Goal: Task Accomplishment & Management: Manage account settings

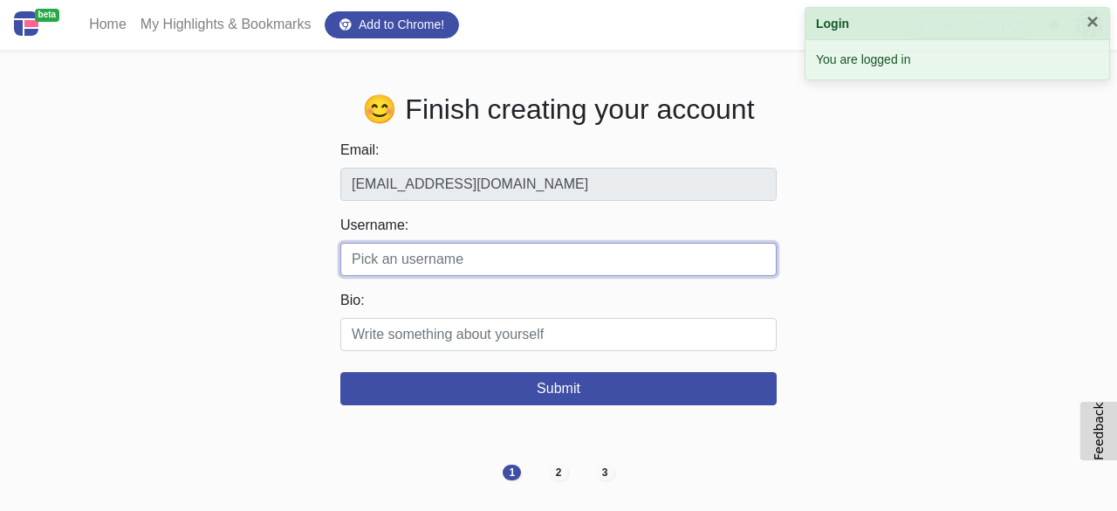
click at [456, 275] on input "Username:" at bounding box center [558, 259] width 436 height 33
drag, startPoint x: 464, startPoint y: 263, endPoint x: 403, endPoint y: 175, distance: 106.1
click at [461, 256] on input "Username:" at bounding box center [558, 259] width 436 height 33
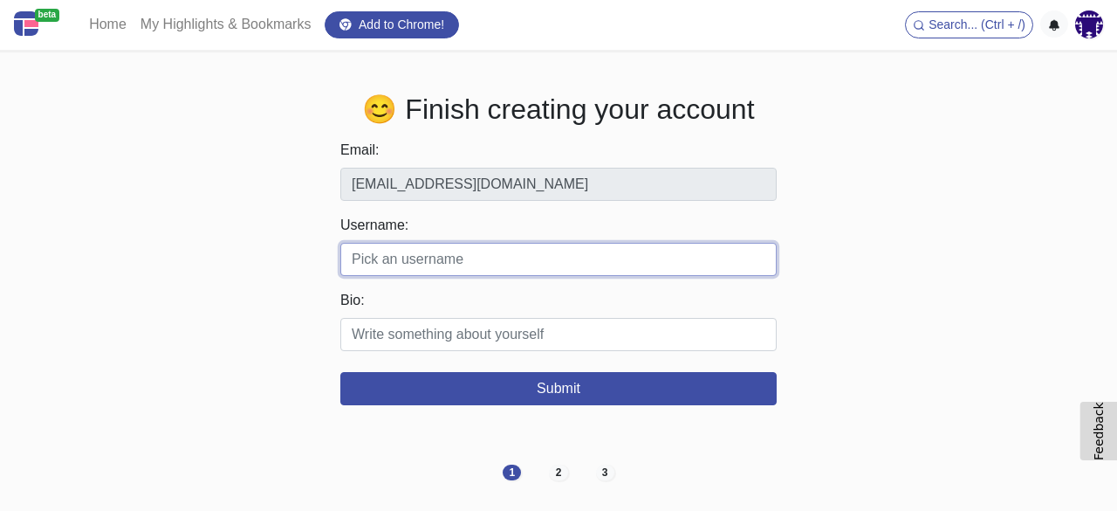
paste input "Khushisharma"
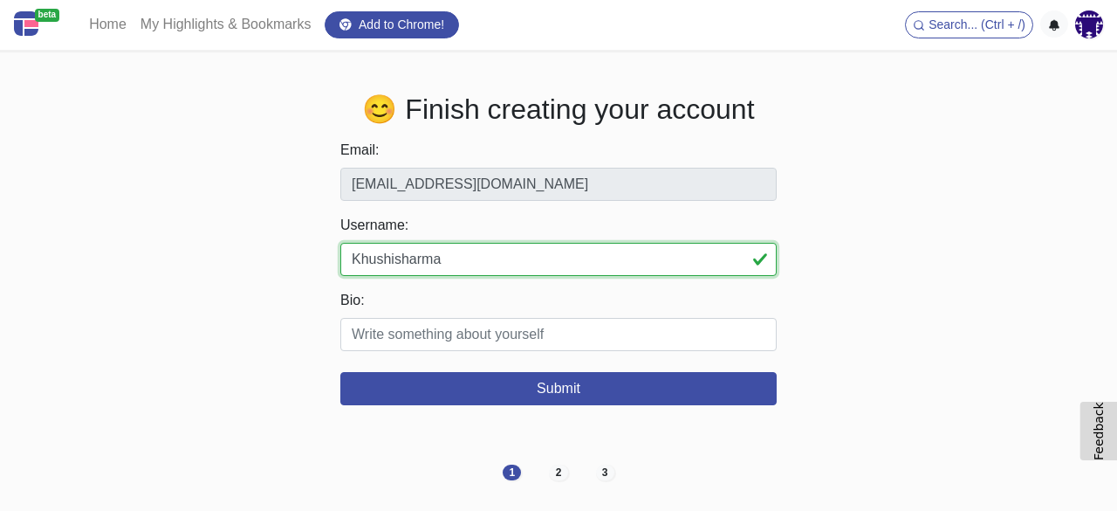
type input "Khushisharma"
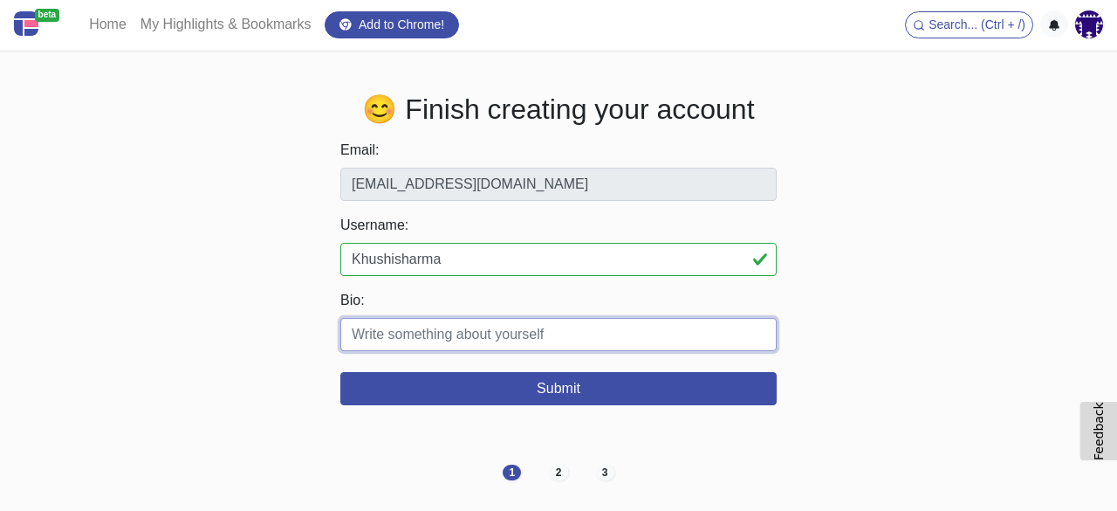
click at [463, 335] on input "Bio:" at bounding box center [558, 334] width 436 height 33
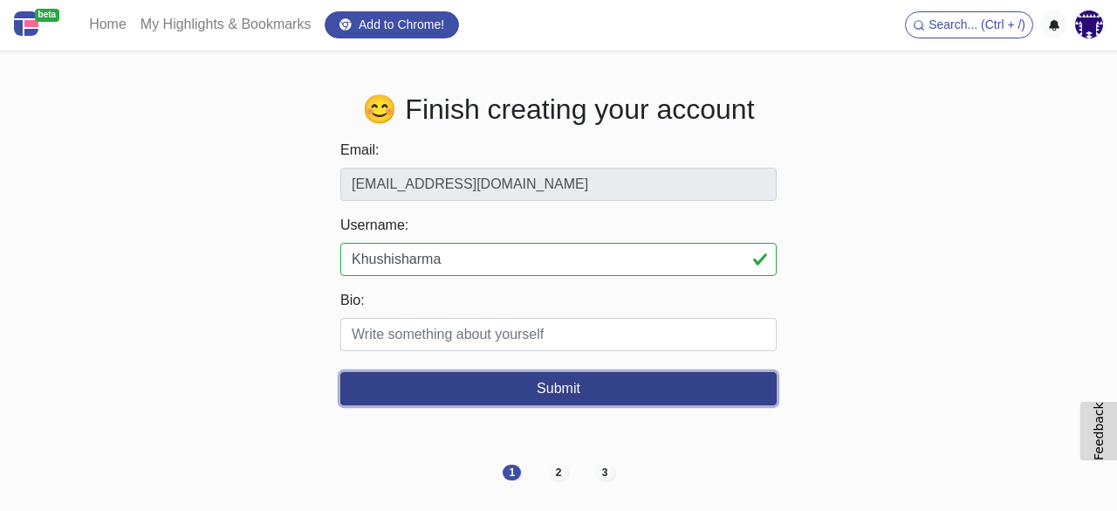
click at [536, 383] on button "Submit" at bounding box center [558, 388] width 436 height 33
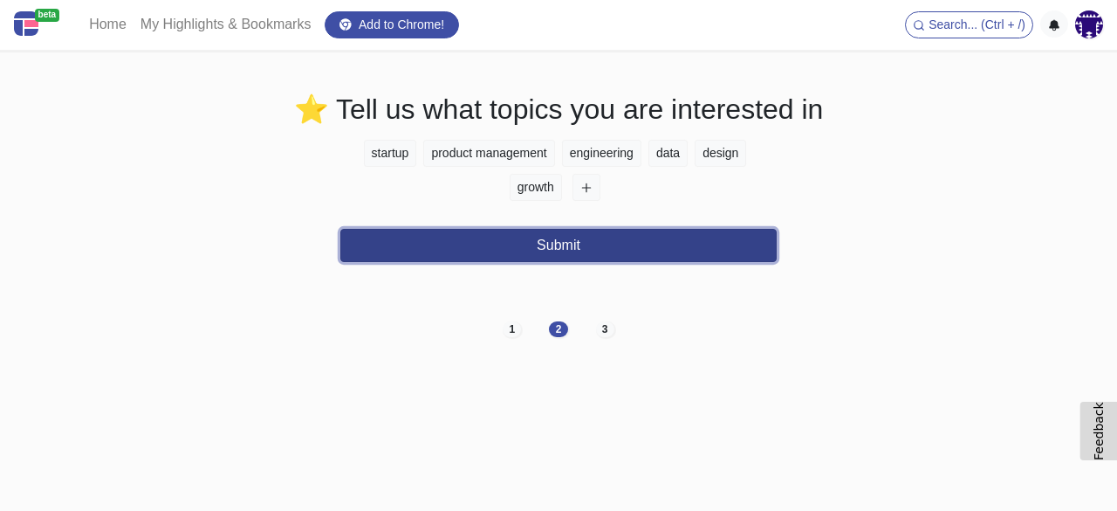
click at [501, 244] on button "Submit" at bounding box center [558, 245] width 436 height 33
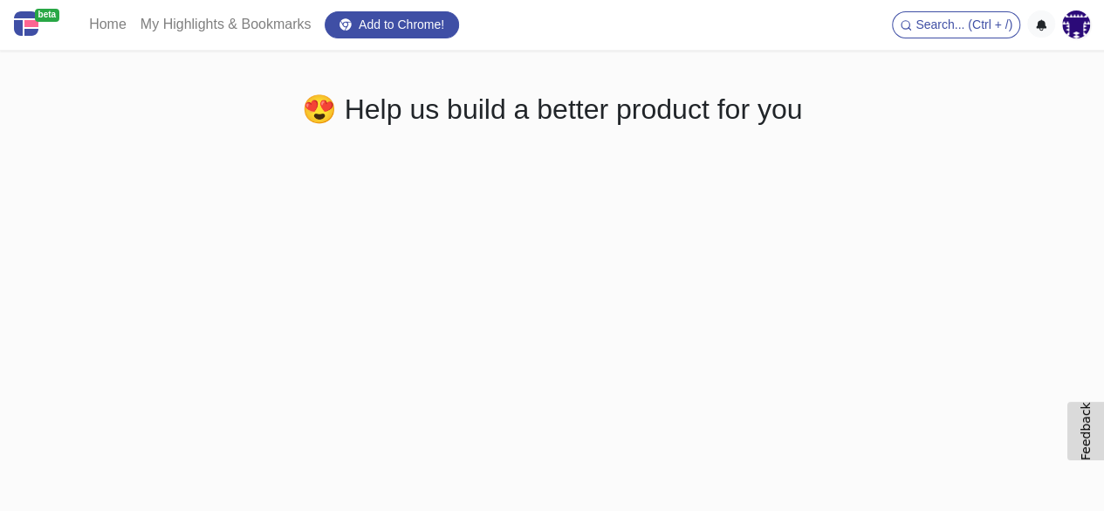
click at [1072, 30] on img at bounding box center [1076, 24] width 28 height 28
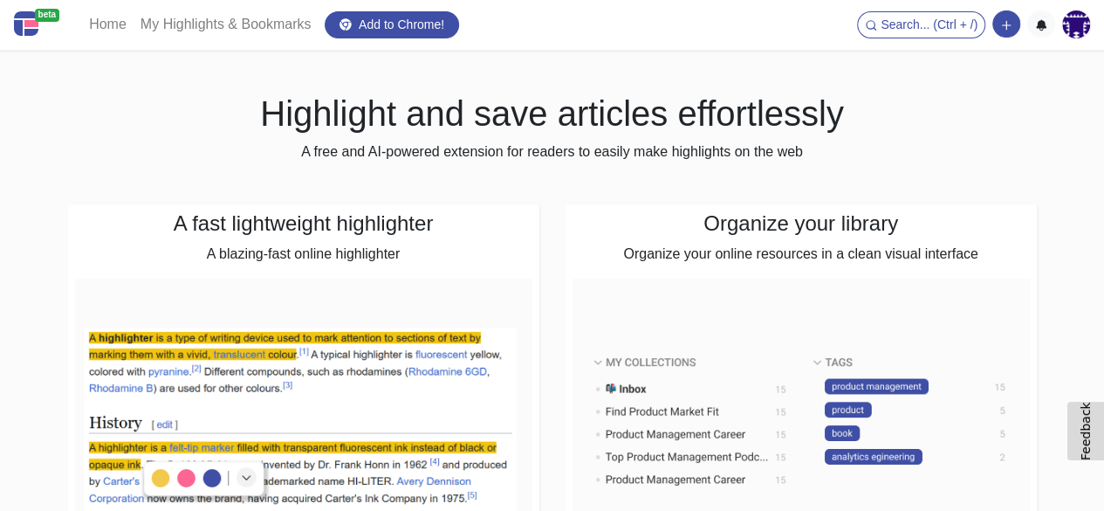
click at [1103, 41] on nav "beta Home My Highlights & Bookmarks Add to Chrome! Search... (Ctrl + /) Add a l…" at bounding box center [552, 25] width 1104 height 51
click at [1077, 29] on img at bounding box center [1076, 24] width 28 height 28
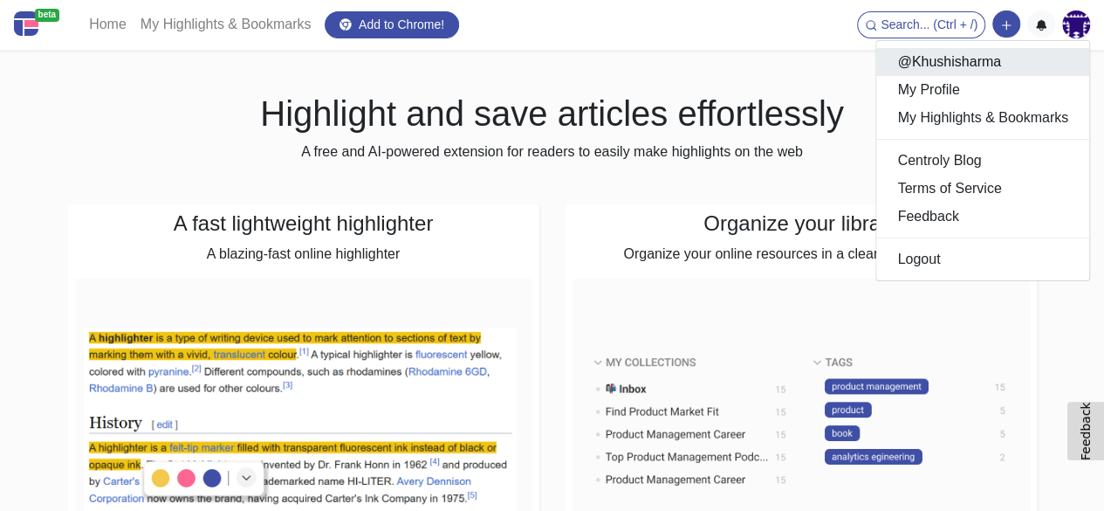
click at [1004, 67] on link "@Khushisharma" at bounding box center [982, 62] width 213 height 28
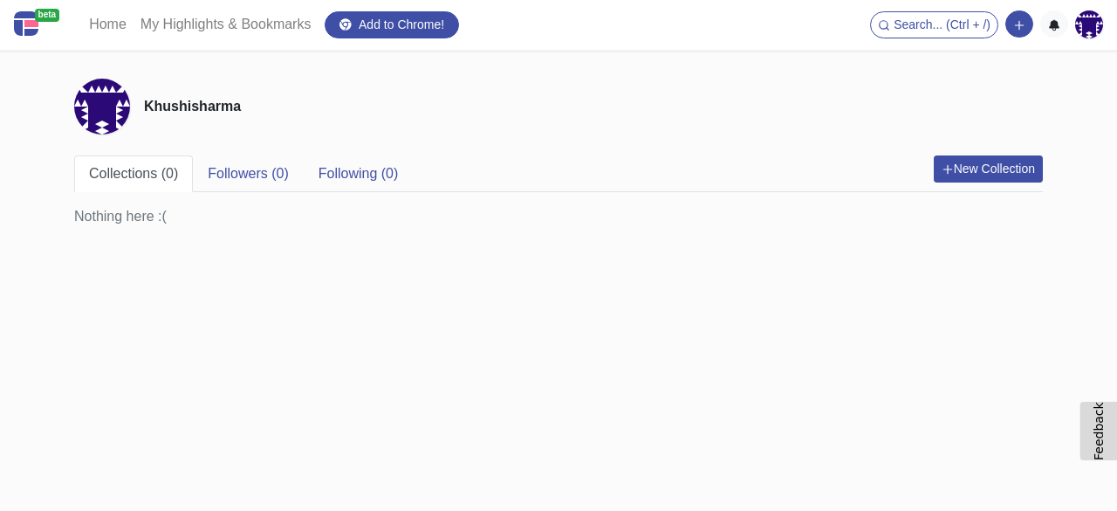
click at [545, 84] on div "Khushisharma" at bounding box center [558, 107] width 969 height 56
click at [1087, 13] on img at bounding box center [1089, 24] width 28 height 28
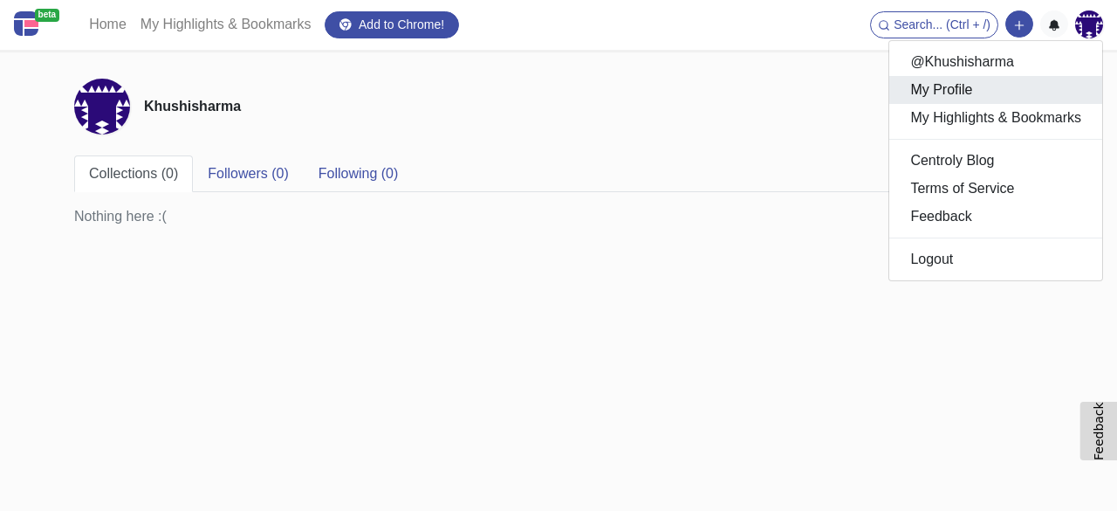
click at [973, 95] on link "My Profile" at bounding box center [995, 90] width 213 height 28
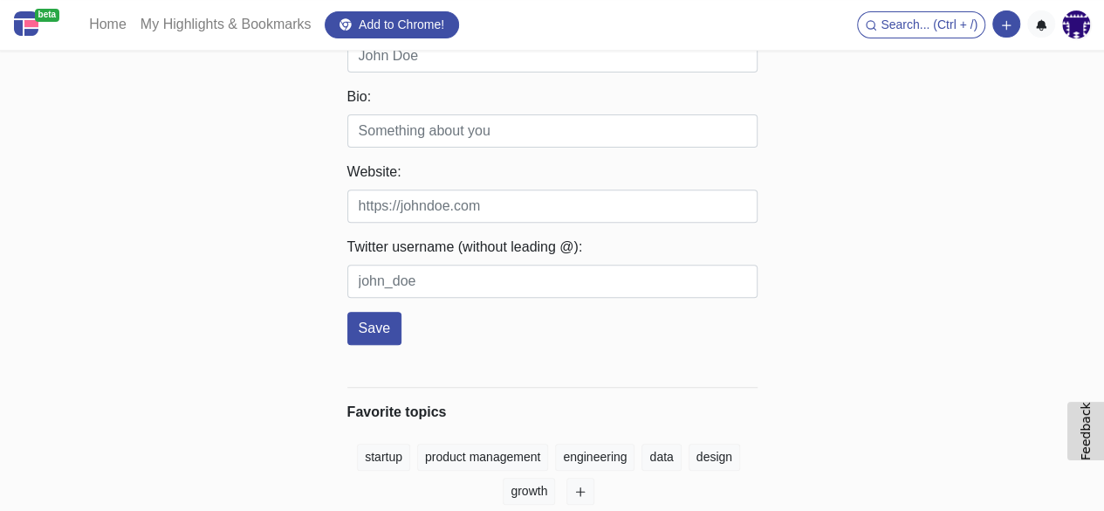
scroll to position [262, 0]
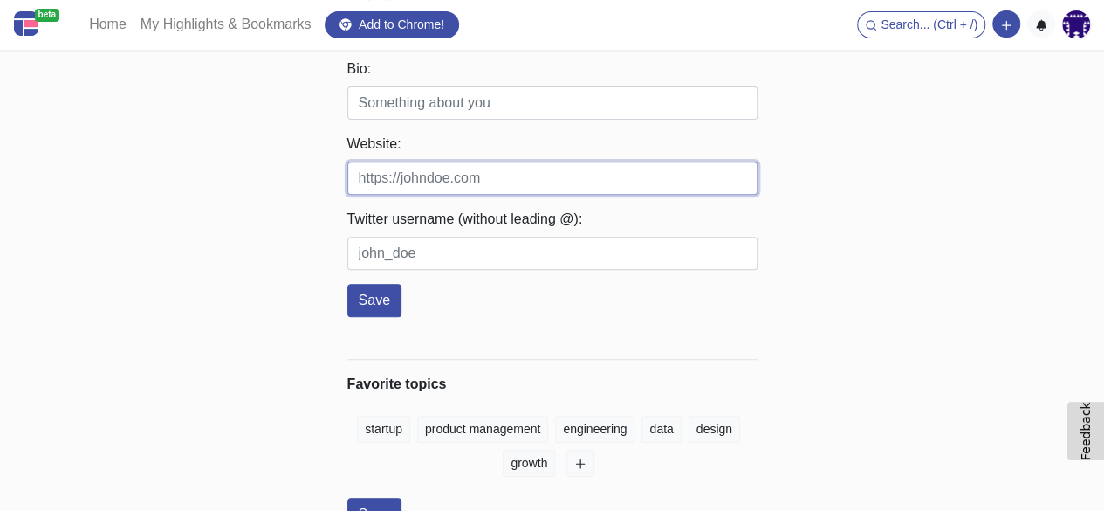
click at [537, 182] on input "Website:" at bounding box center [552, 177] width 410 height 33
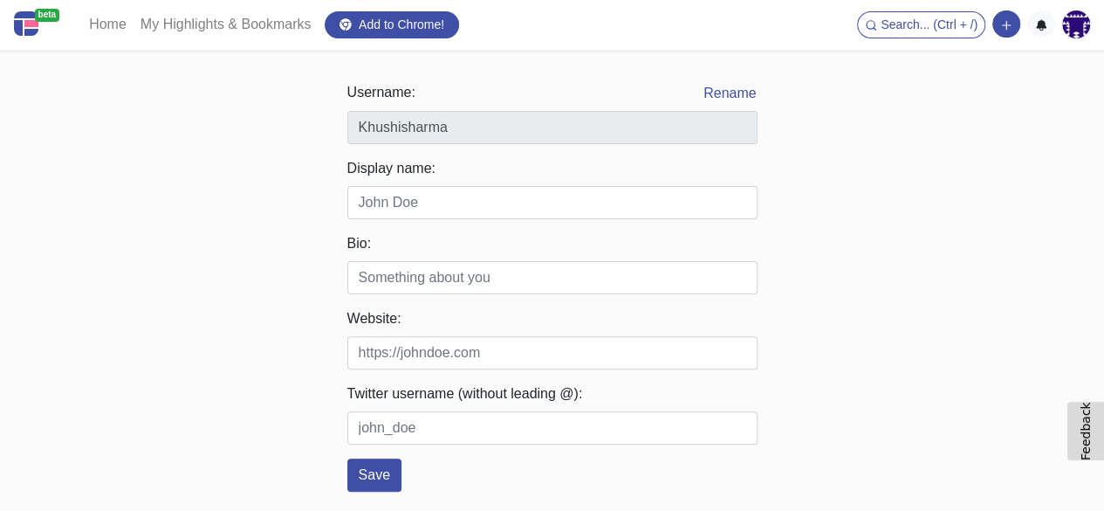
scroll to position [87, 0]
click at [521, 217] on input "Display name:" at bounding box center [552, 202] width 410 height 33
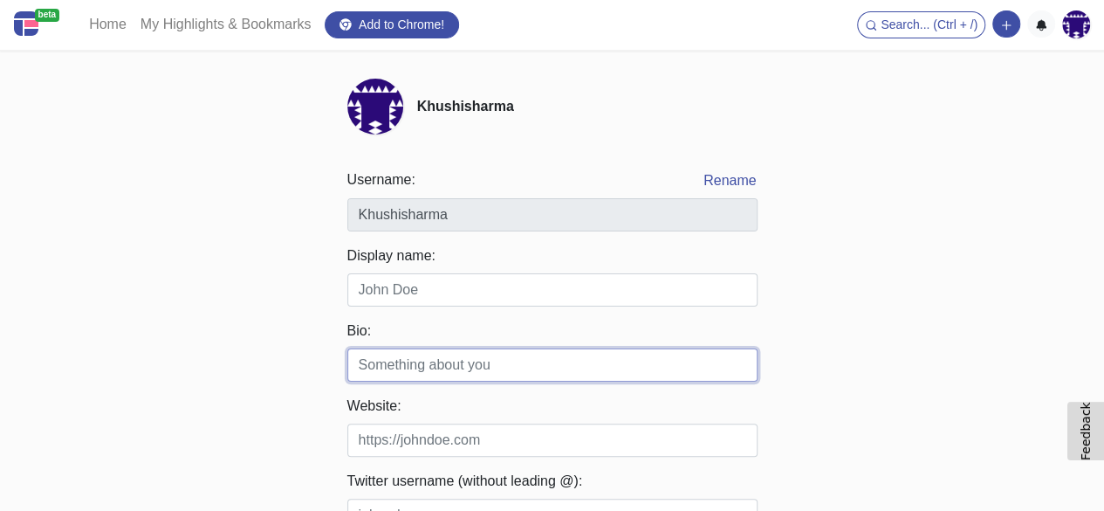
drag, startPoint x: 459, startPoint y: 364, endPoint x: 510, endPoint y: 365, distance: 50.6
click at [459, 365] on input "Bio:" at bounding box center [552, 364] width 410 height 33
paste input "Contact our Call Girls on Colva Beach Service Agency booking for Nightlife For …"
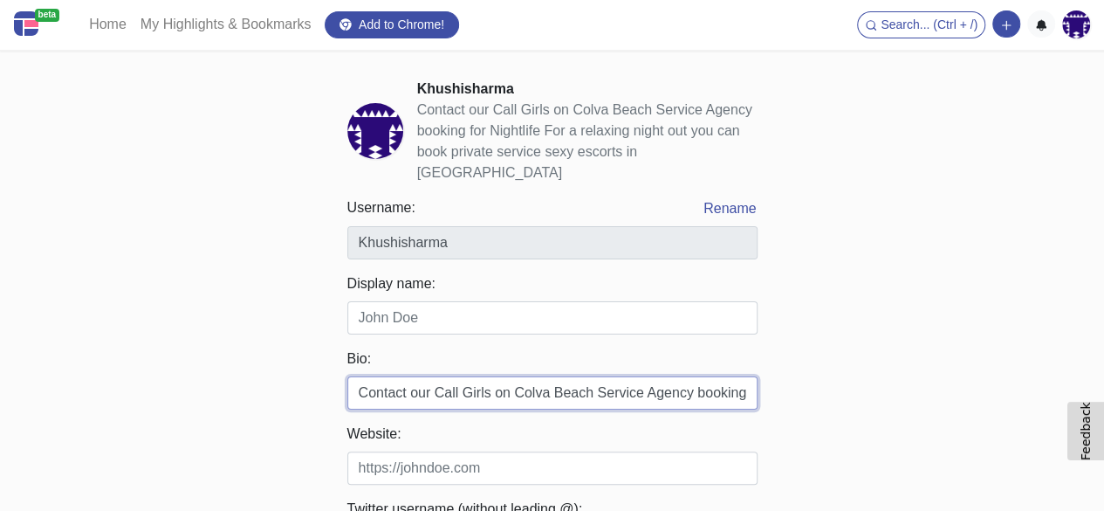
scroll to position [0, 518]
type input "Contact our Call Girls on Colva Beach Service Agency booking for Nightlife For …"
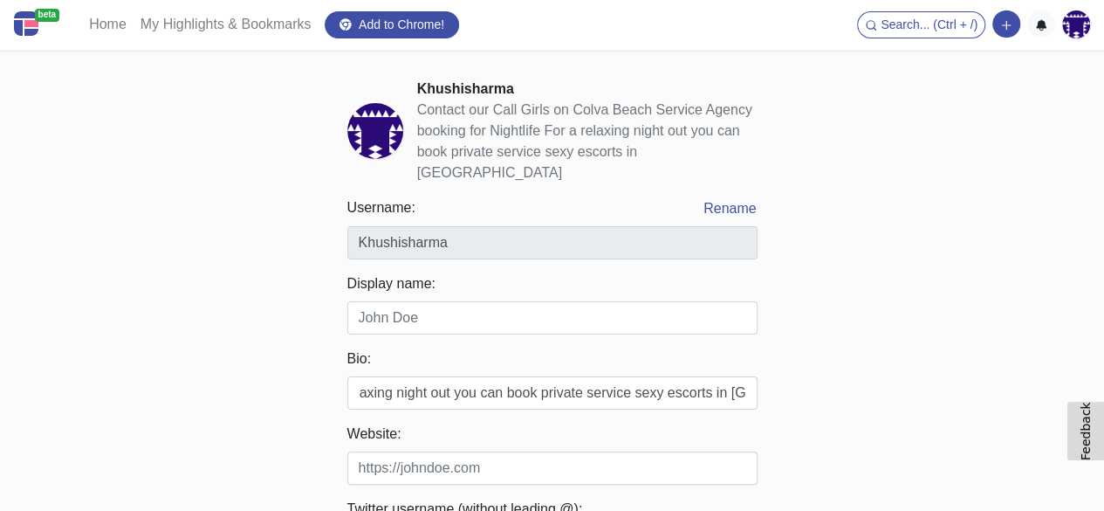
scroll to position [0, 0]
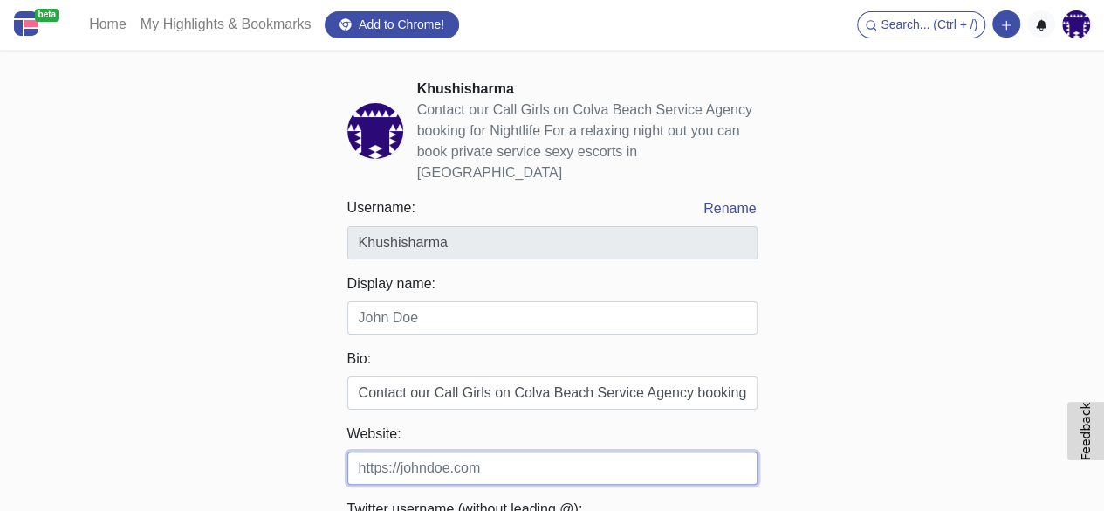
click at [498, 451] on input "Website:" at bounding box center [552, 467] width 410 height 33
paste input "https://goaescortslove.com/beach/colva-beach-escorts-service/"
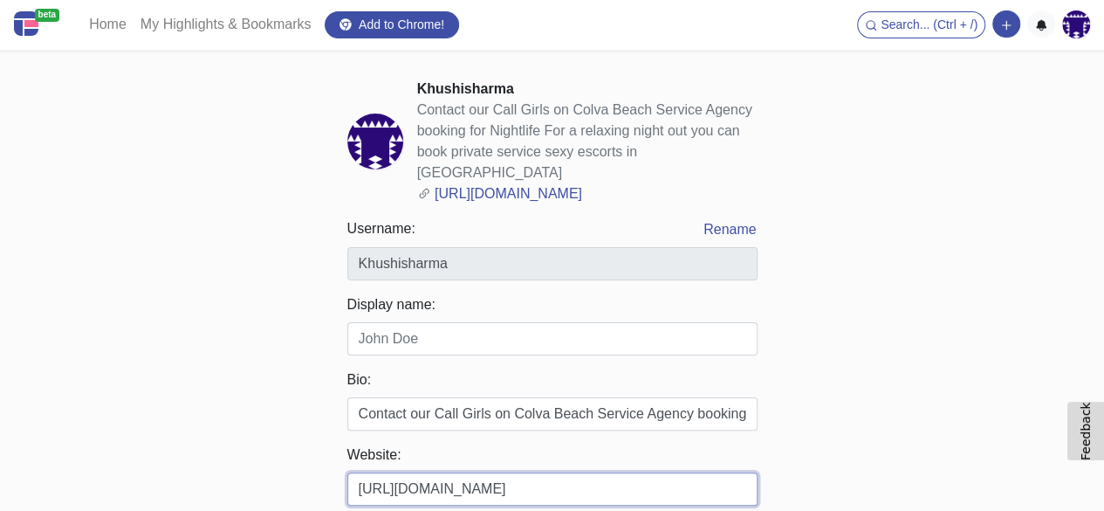
scroll to position [349, 0]
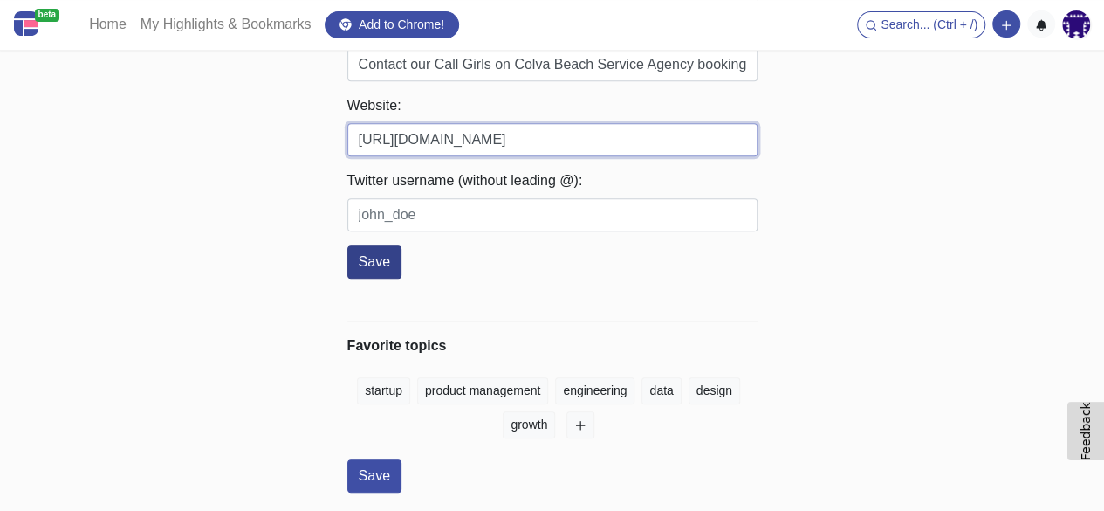
type input "https://goaescortslove.com/beach/colva-beach-escorts-service/"
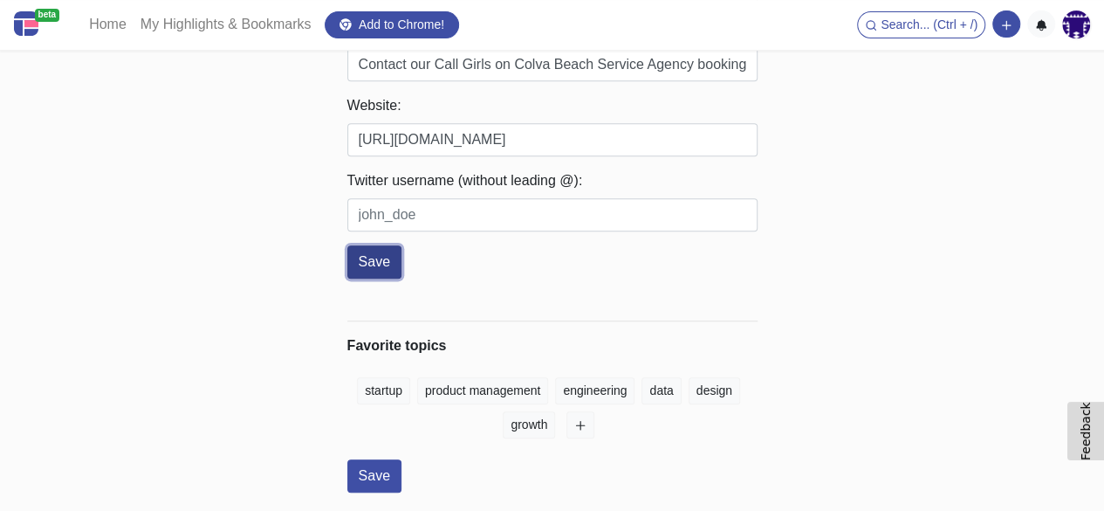
click at [367, 259] on button "Save" at bounding box center [374, 261] width 54 height 33
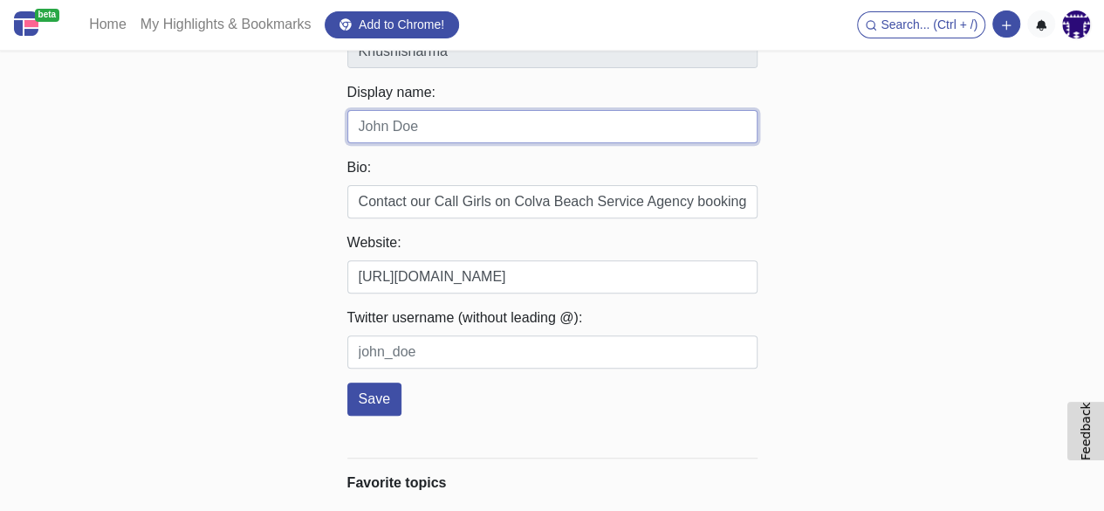
scroll to position [148, 0]
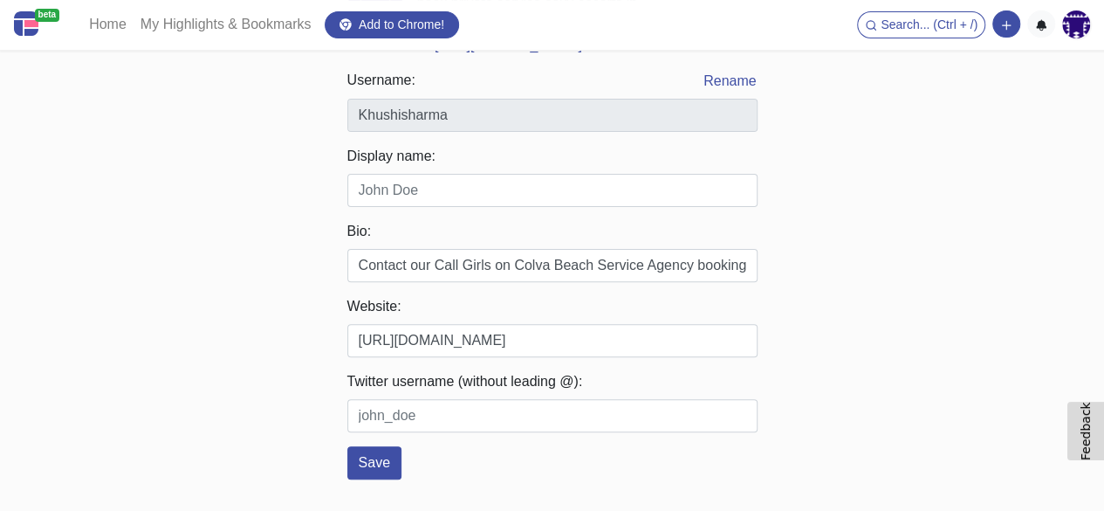
click at [433, 172] on div "Display name:" at bounding box center [552, 176] width 410 height 61
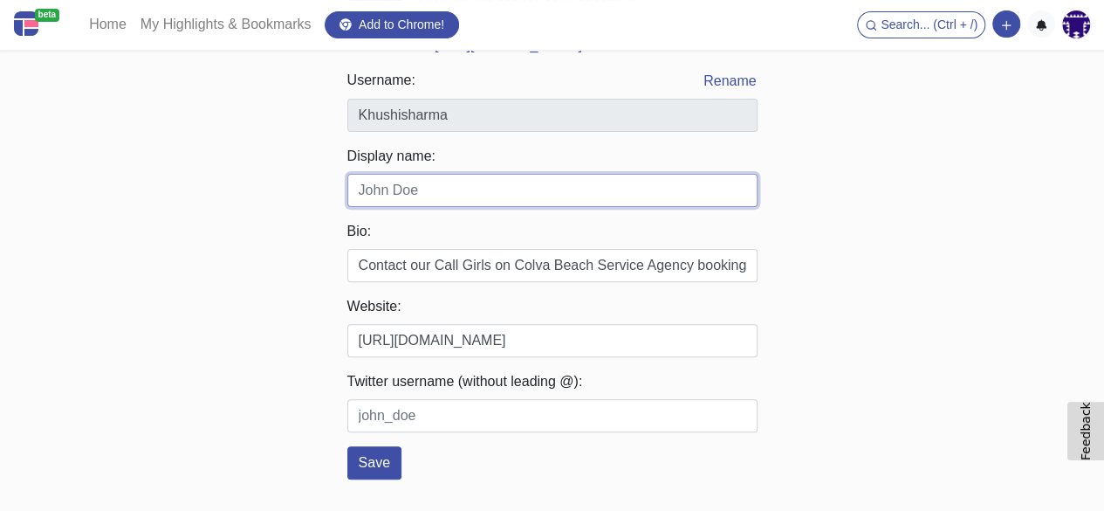
click at [420, 191] on input "Display name:" at bounding box center [552, 190] width 410 height 33
paste input "Khushisharma"
type input "Khushisharma"
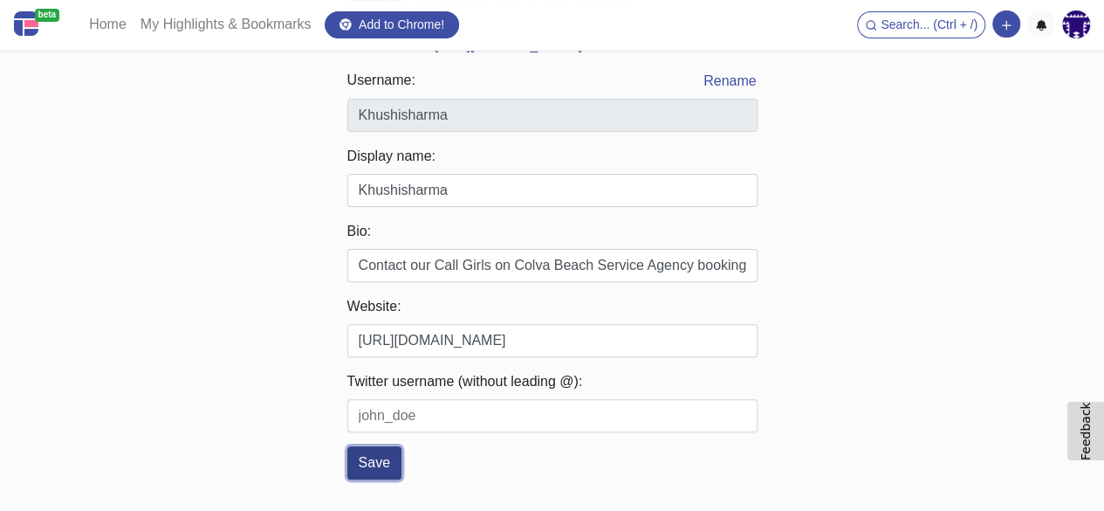
click at [396, 459] on button "Save" at bounding box center [374, 462] width 54 height 33
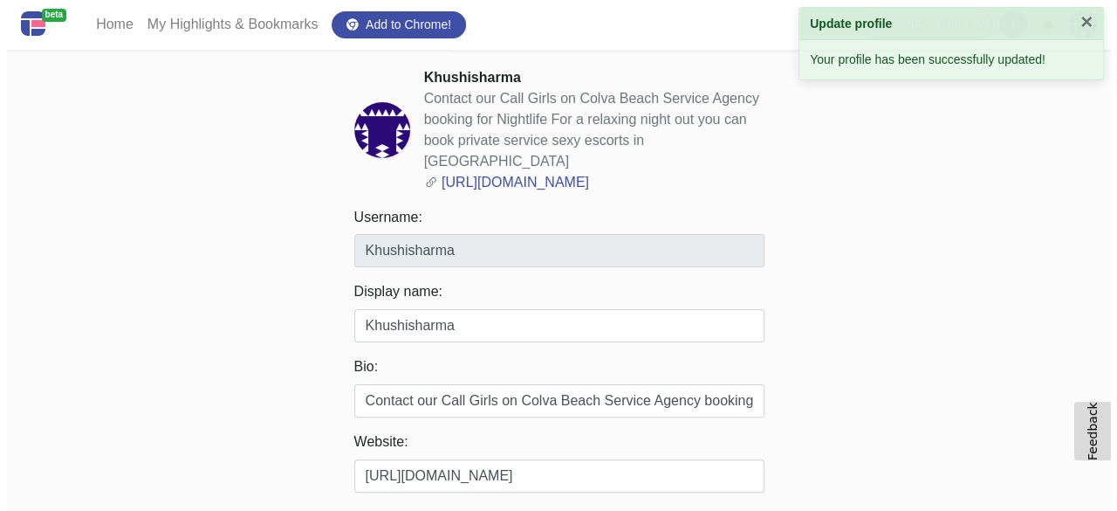
scroll to position [0, 0]
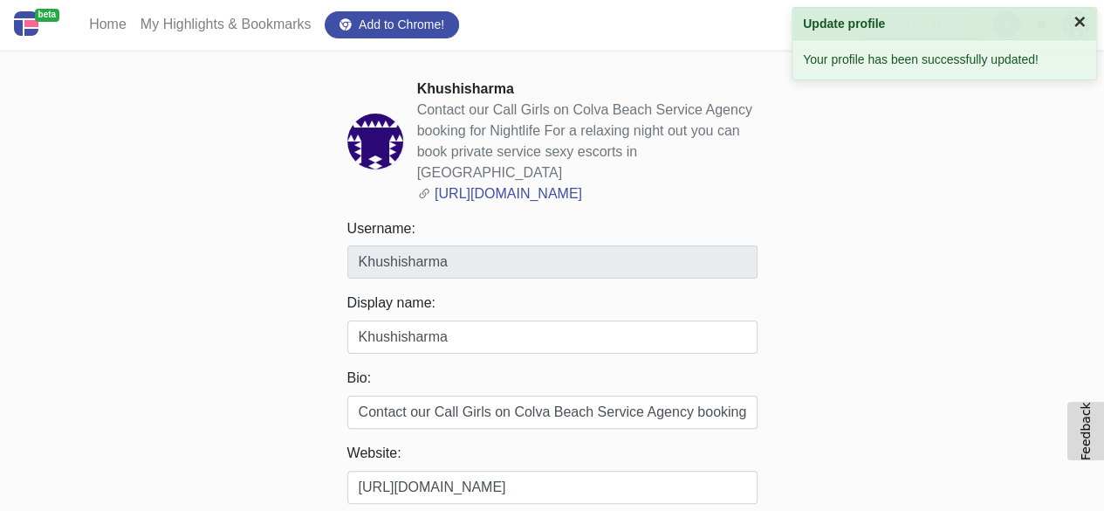
click at [1080, 17] on button "×" at bounding box center [1080, 21] width 12 height 21
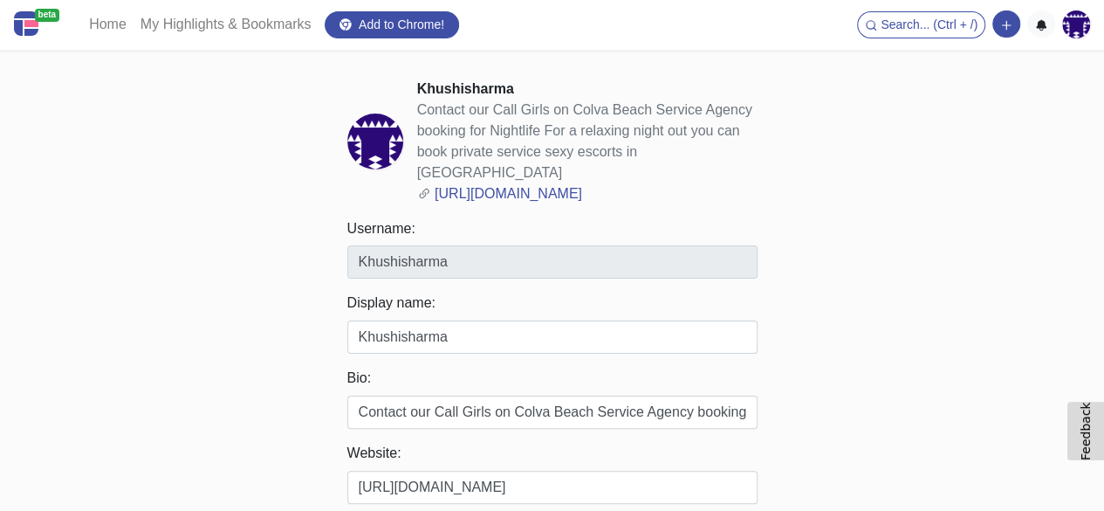
click at [1075, 39] on div "Home My Highlights & Bookmarks Add to Chrome! Search... (Ctrl + /) Add a link b…" at bounding box center [586, 24] width 1008 height 35
click at [1057, 31] on ul "Search... (Ctrl + /) Add a link block Add a note block @Khushisharma My Profile…" at bounding box center [973, 24] width 233 height 28
click at [1061, 29] on ul "Search... (Ctrl + /) Add a link block Add a note block @Khushisharma My Profile…" at bounding box center [973, 24] width 233 height 28
click at [1062, 30] on ul "Search... (Ctrl + /) Add a link block Add a note block @Khushisharma My Profile…" at bounding box center [973, 24] width 233 height 28
click at [1074, 31] on img at bounding box center [1076, 24] width 28 height 28
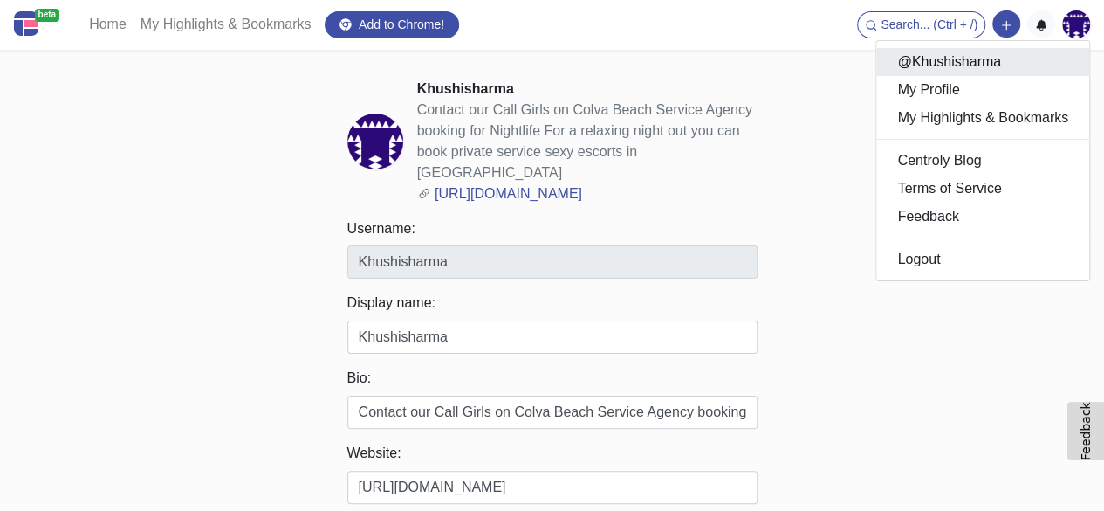
click at [1002, 71] on link "@Khushisharma" at bounding box center [982, 62] width 213 height 28
